Goal: Find specific page/section: Find specific page/section

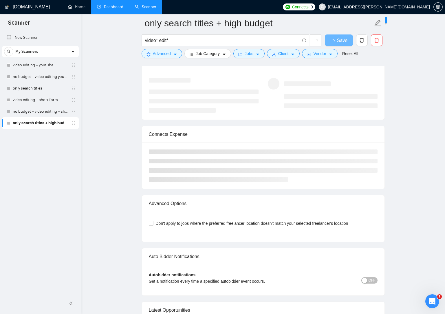
click at [103, 6] on link "Dashboard" at bounding box center [110, 6] width 26 height 5
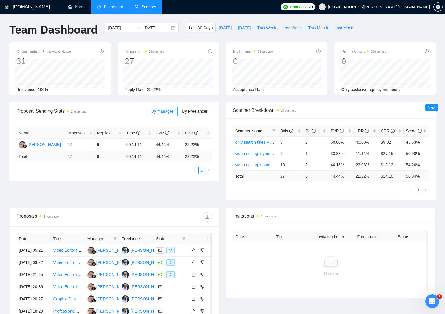
click at [145, 8] on link "Scanner" at bounding box center [145, 6] width 21 height 5
